Goal: Find specific page/section: Locate a particular part of the current website

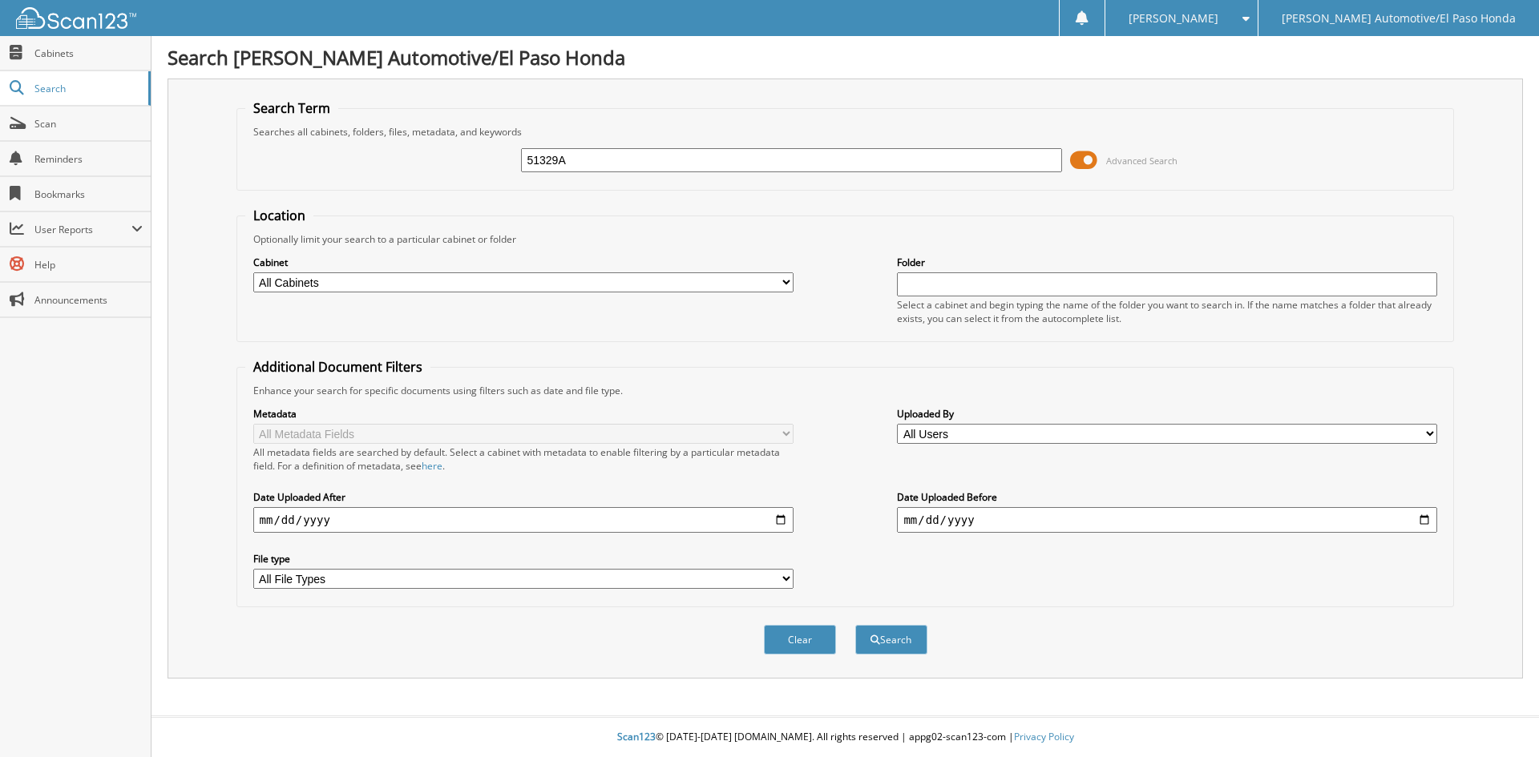
type input "51329A"
click at [855, 625] on button "Search" at bounding box center [891, 640] width 72 height 30
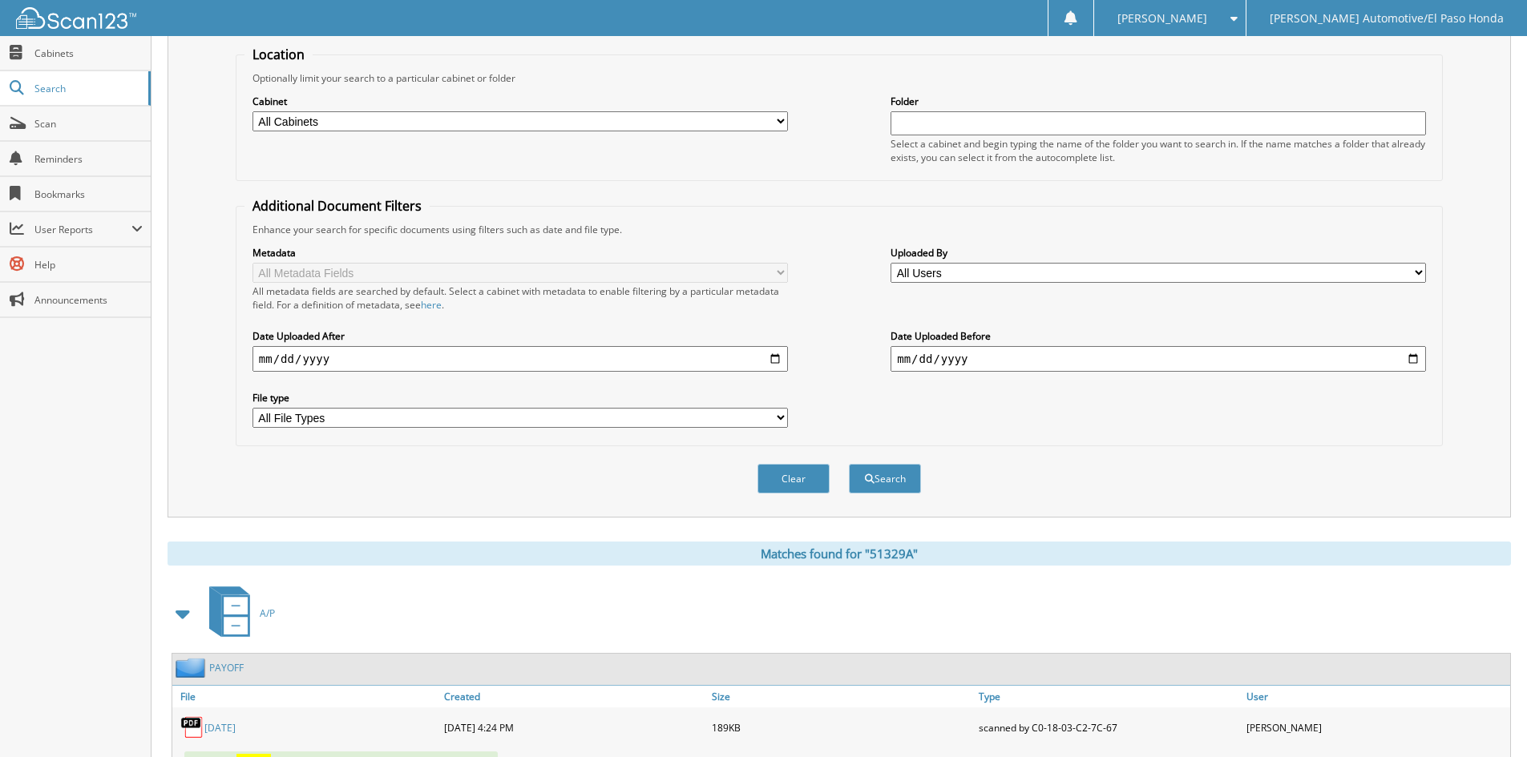
scroll to position [429, 0]
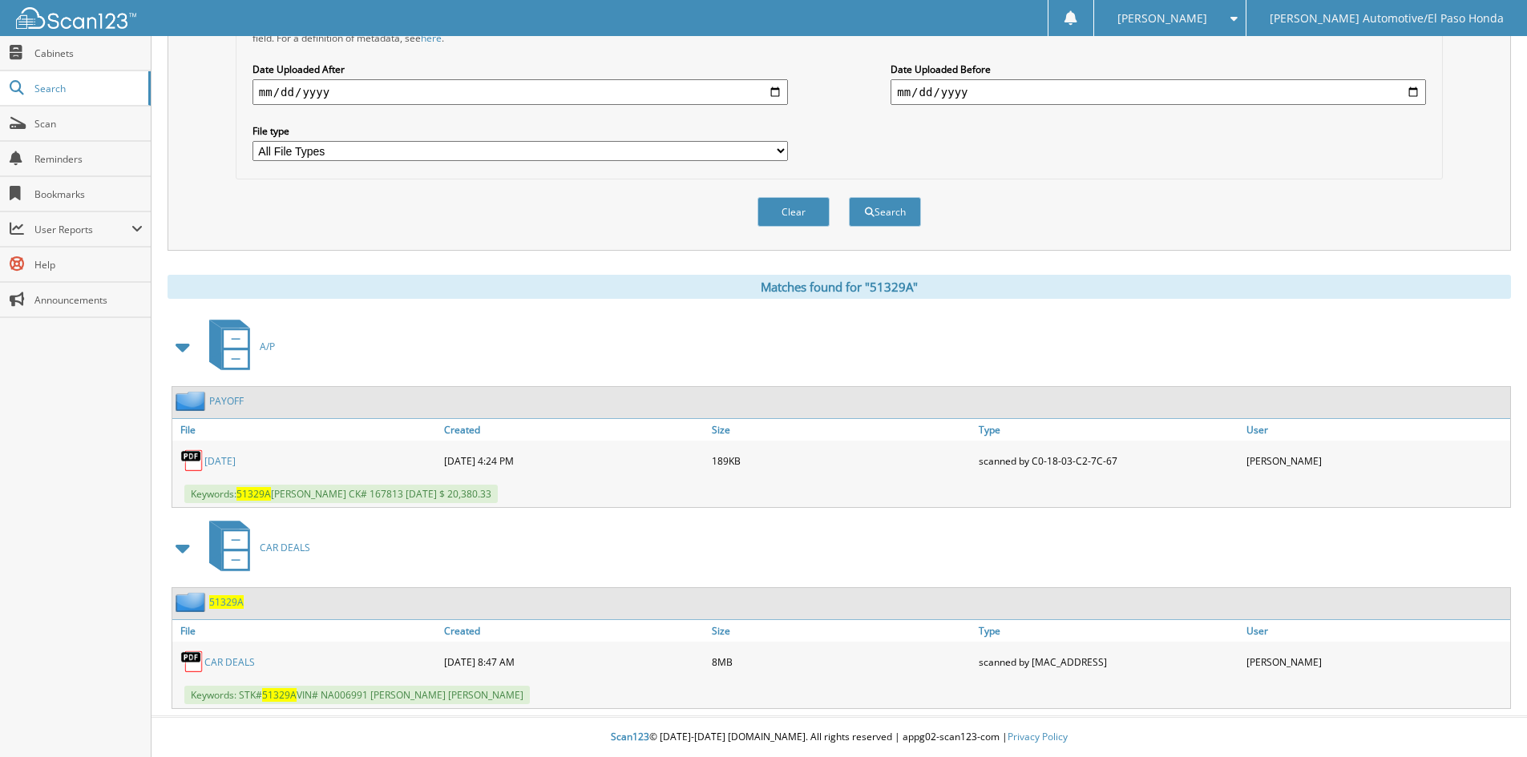
click at [217, 603] on span "51329A" at bounding box center [226, 602] width 34 height 14
